Goal: Task Accomplishment & Management: Manage account settings

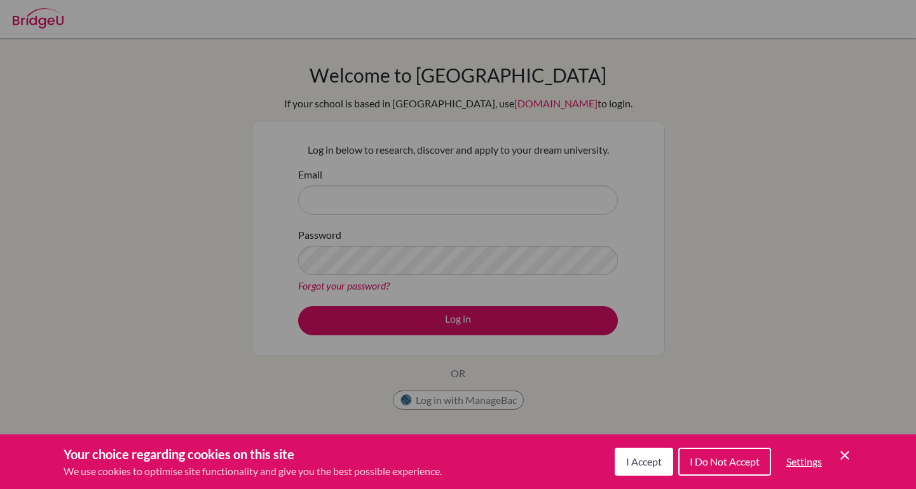
click at [644, 458] on span "I Accept" at bounding box center [644, 462] width 36 height 12
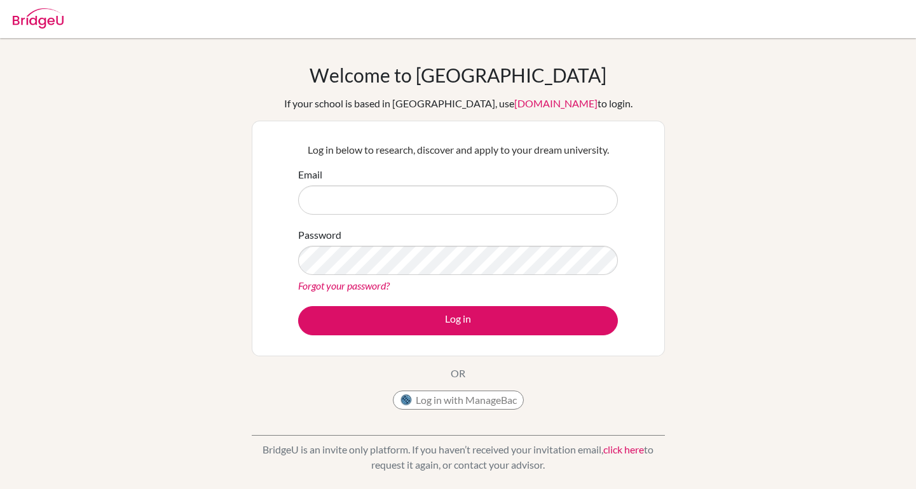
click at [476, 405] on button "Log in with ManageBac" at bounding box center [458, 400] width 131 height 19
click at [439, 400] on button "Log in with ManageBac" at bounding box center [458, 400] width 131 height 19
type input "saanvitrip080@gmail.com"
click at [332, 283] on link "Forgot your password?" at bounding box center [344, 286] width 92 height 12
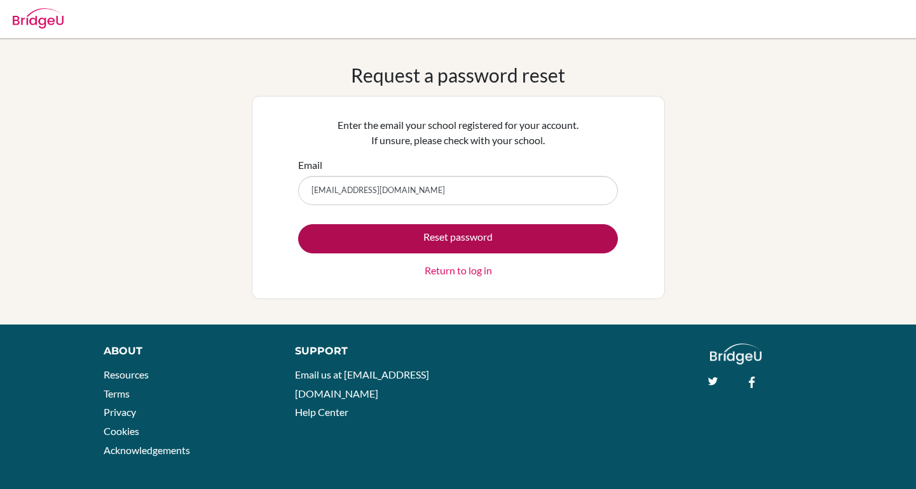
type input "saanvitrip080@gmail.com"
click at [411, 241] on button "Reset password" at bounding box center [458, 238] width 320 height 29
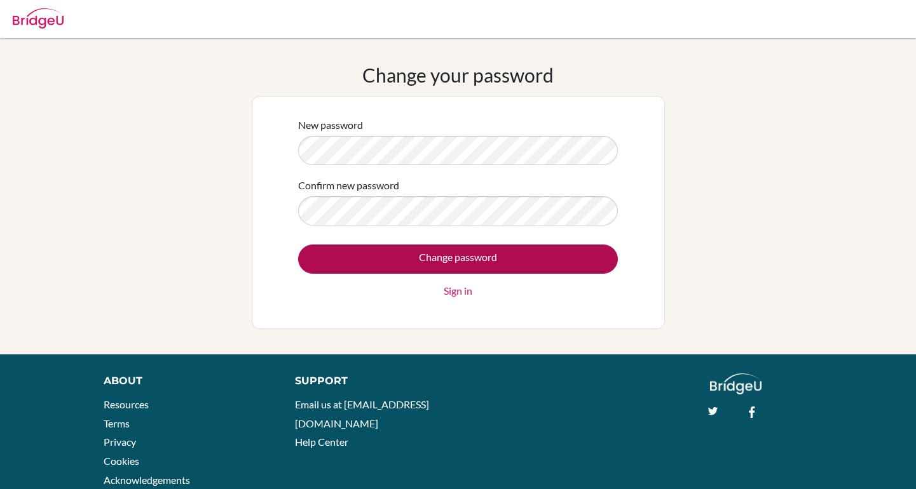
click at [484, 262] on input "Change password" at bounding box center [458, 259] width 320 height 29
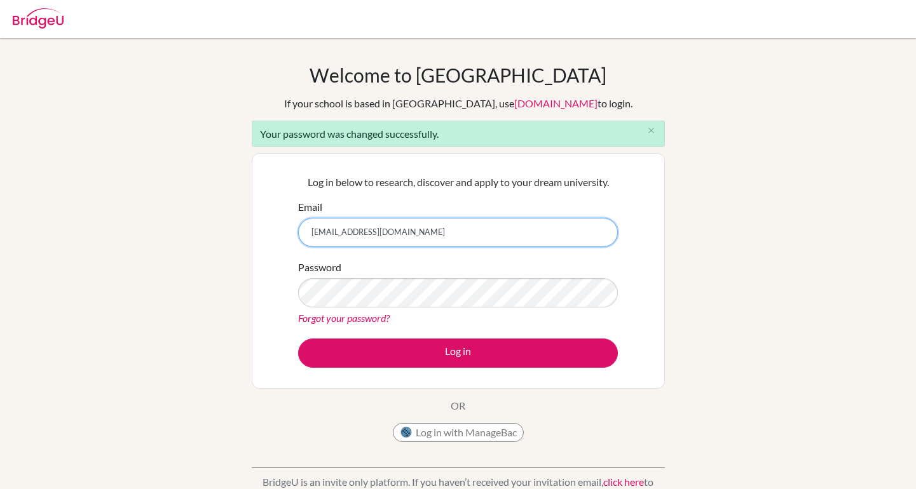
type input "[EMAIL_ADDRESS][DOMAIN_NAME]"
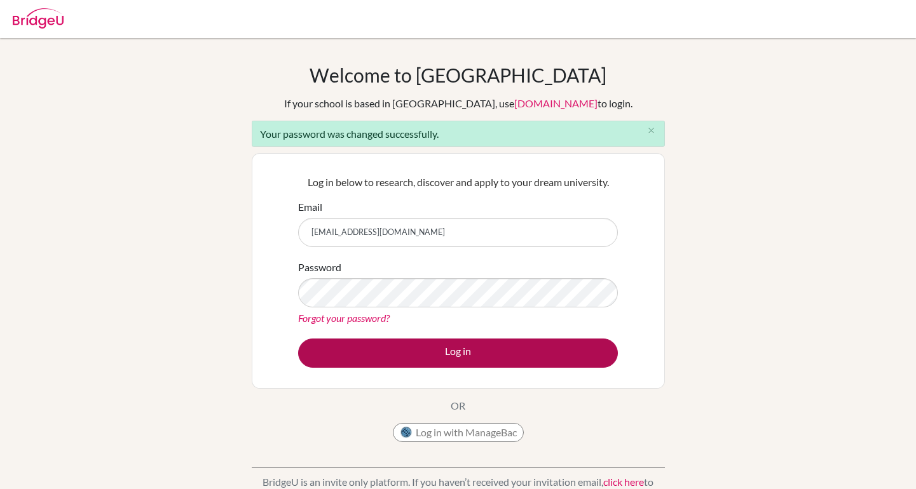
click at [441, 345] on button "Log in" at bounding box center [458, 353] width 320 height 29
